Goal: Transaction & Acquisition: Purchase product/service

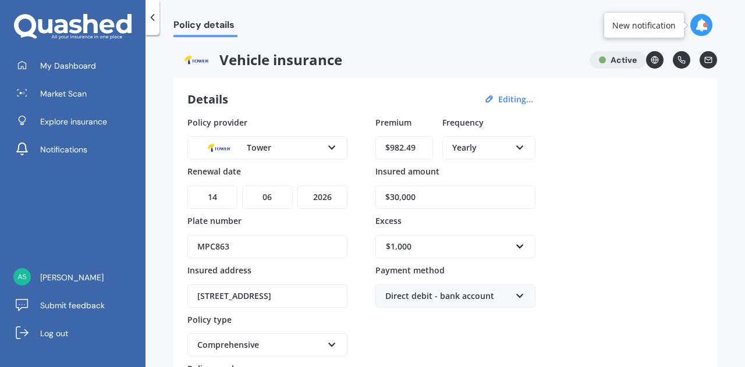
select select "14"
select select "06"
select select "2026"
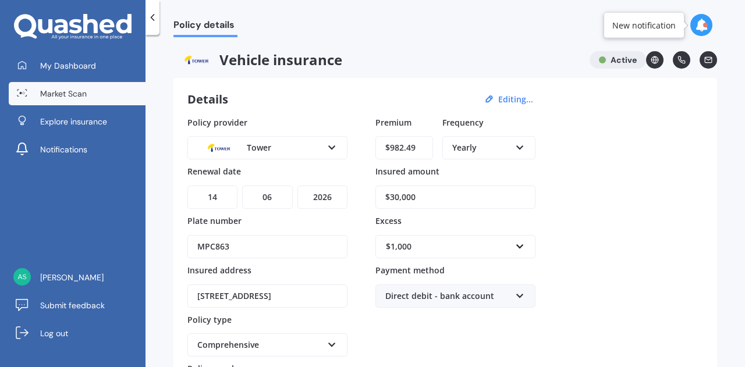
click at [68, 96] on span "Market Scan" at bounding box center [63, 94] width 47 height 12
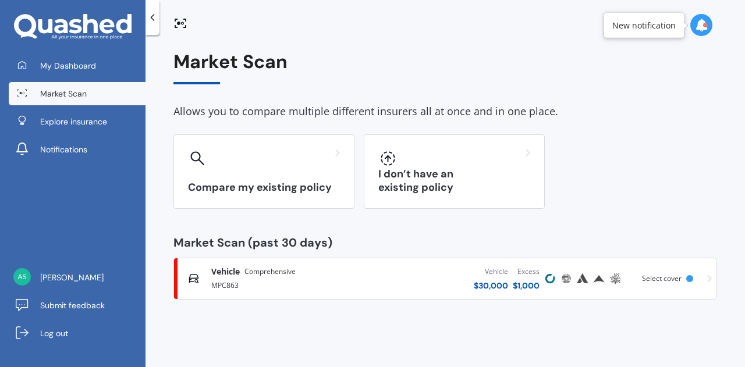
click at [332, 281] on div "MPC863" at bounding box center [288, 285] width 154 height 14
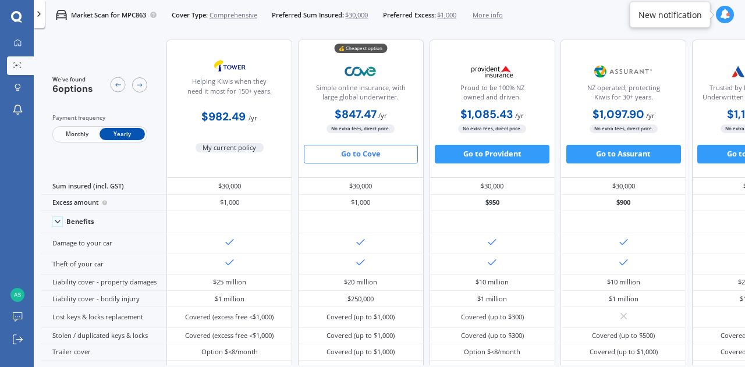
click at [380, 158] on button "Go to Cove" at bounding box center [361, 154] width 115 height 19
